Goal: Information Seeking & Learning: Learn about a topic

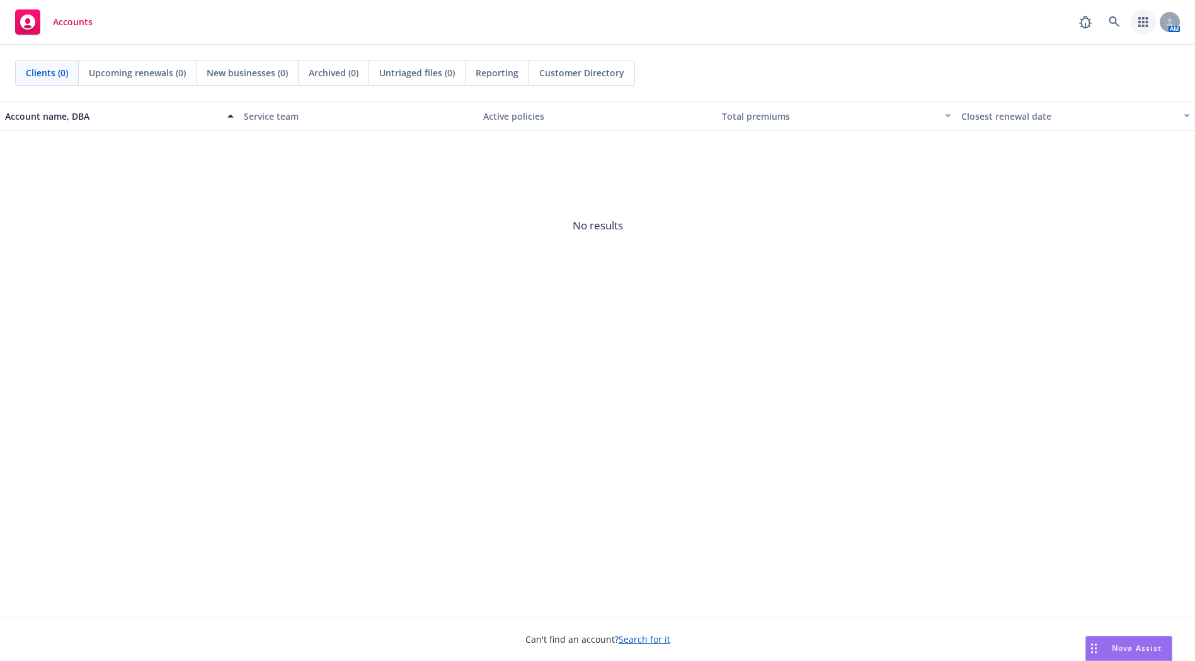
click at [1142, 18] on icon "button" at bounding box center [1143, 22] width 9 height 10
click at [1019, 91] on span "Analyze coverage gaps" at bounding box center [1036, 95] width 97 height 8
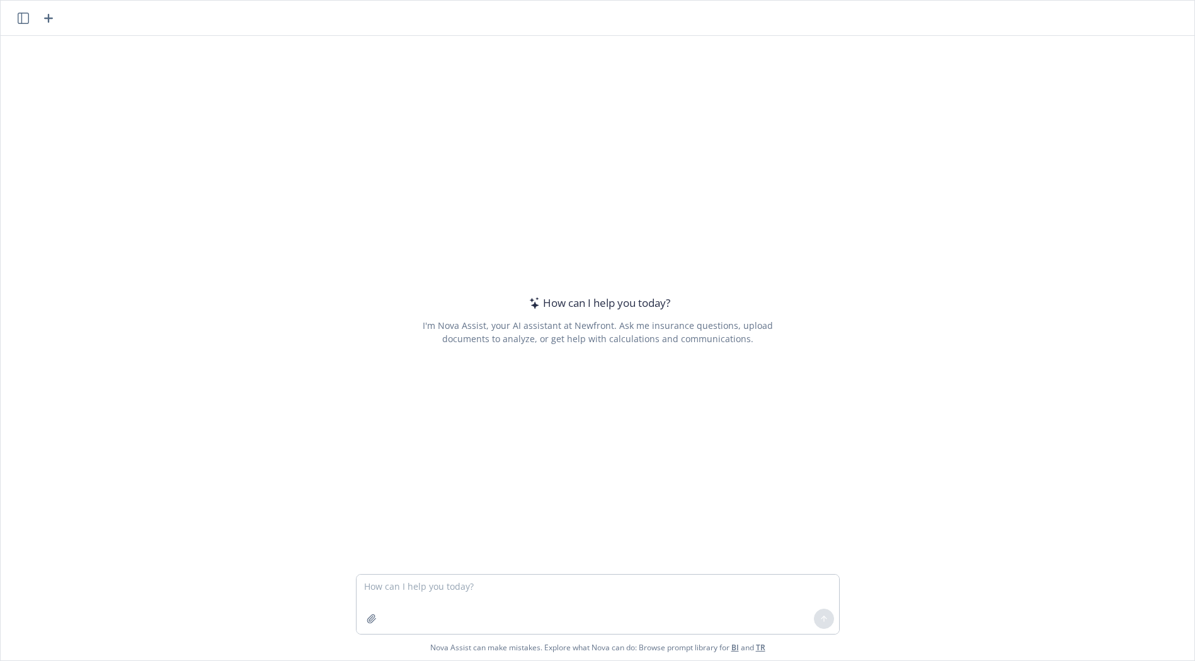
click at [1046, 287] on div "How can I help you today? I'm Nova Assist, your AI assistant at Newfront. Ask m…" at bounding box center [598, 305] width 1194 height 538
